Goal: Information Seeking & Learning: Learn about a topic

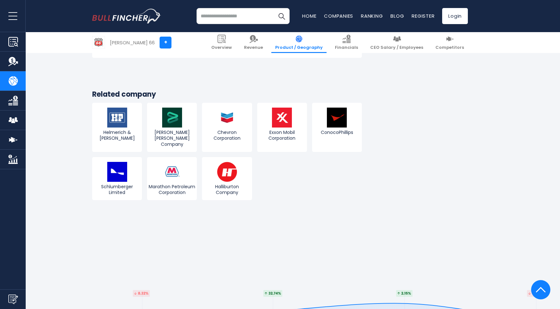
scroll to position [1297, 0]
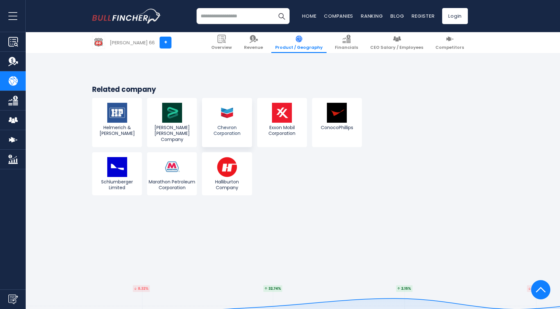
click at [249, 99] on link "Chevron Corporation" at bounding box center [227, 122] width 50 height 49
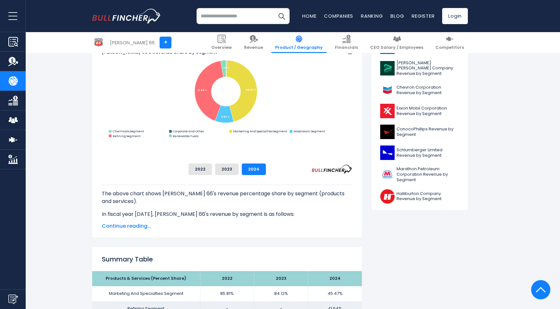
scroll to position [206, 0]
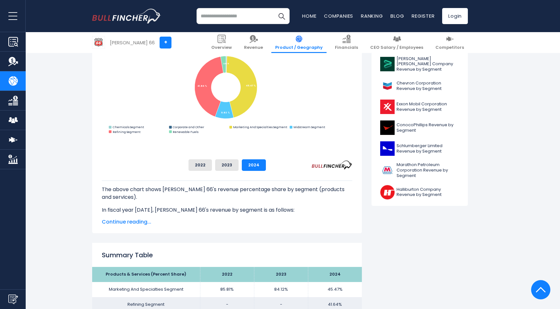
click at [139, 224] on span "Continue reading..." at bounding box center [227, 222] width 250 height 8
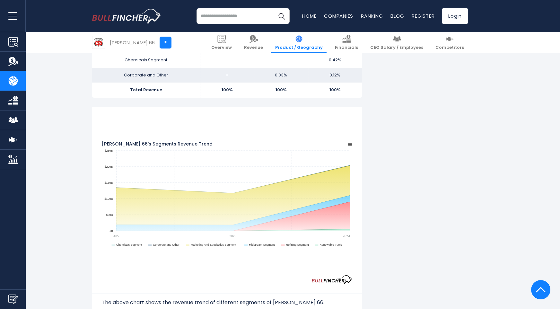
scroll to position [567, 0]
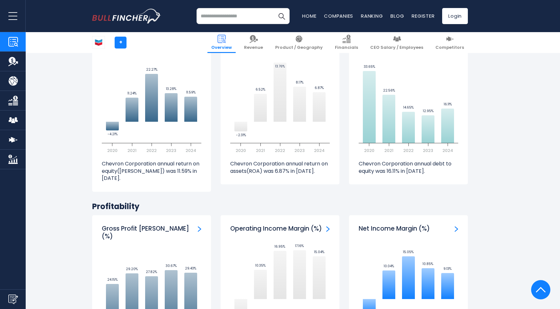
scroll to position [1336, 0]
